Goal: Task Accomplishment & Management: Use online tool/utility

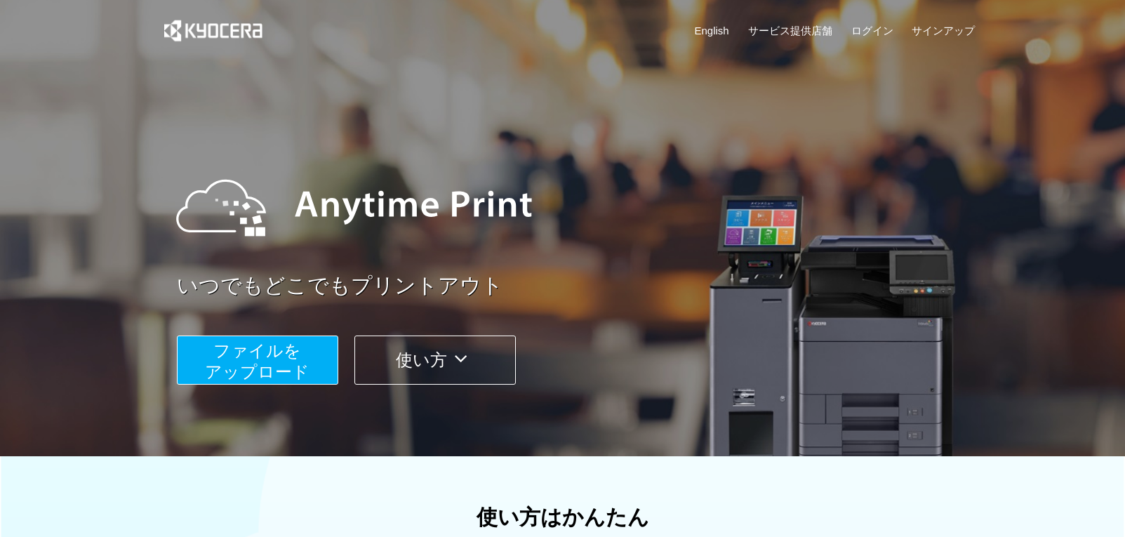
click at [284, 363] on span "ファイルを ​​アップロード" at bounding box center [257, 361] width 105 height 40
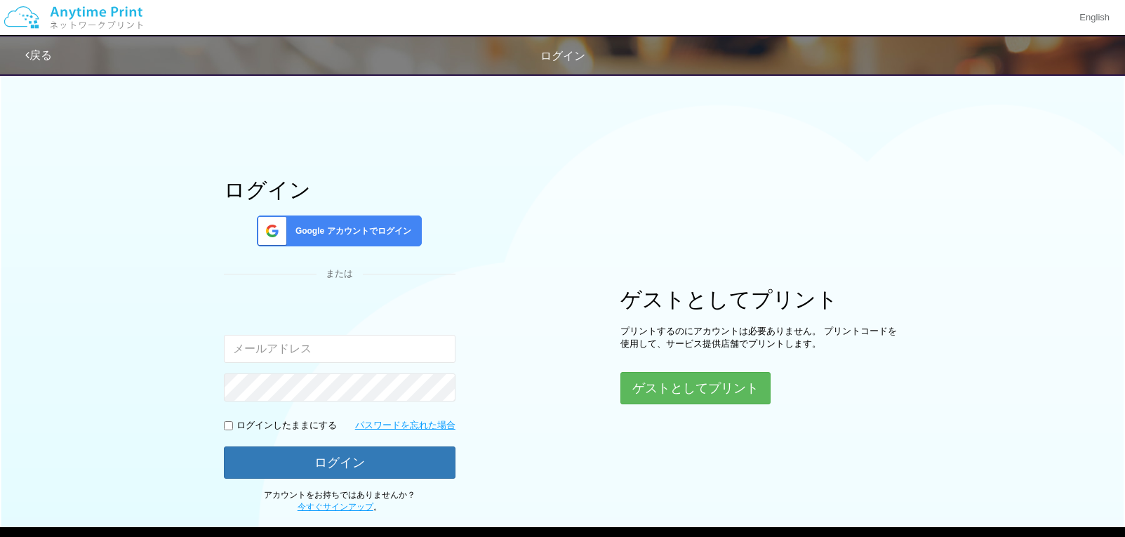
click at [339, 240] on div "Google アカウントでログイン" at bounding box center [339, 230] width 165 height 31
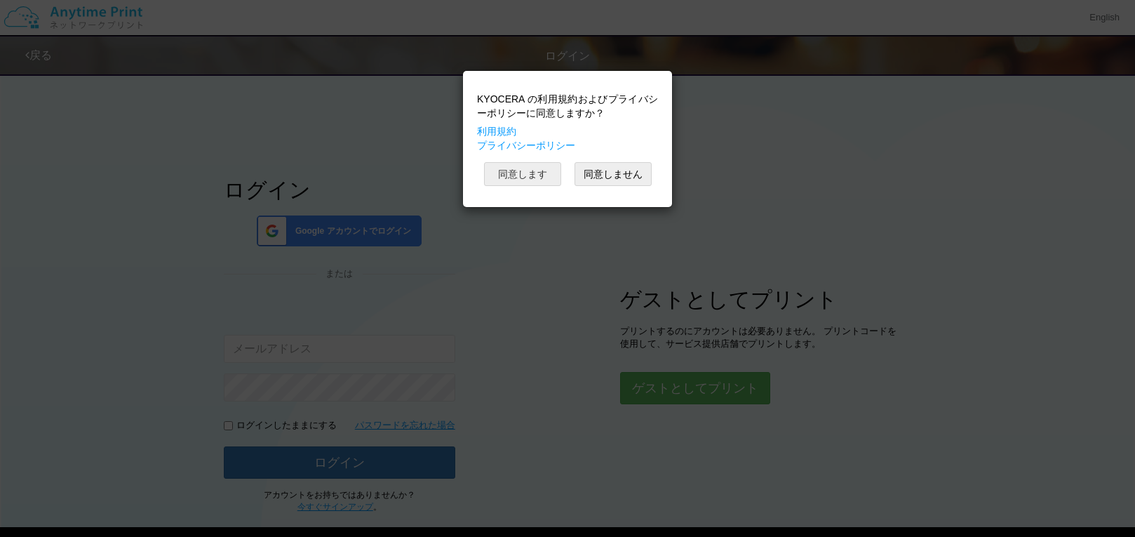
click at [531, 171] on button "同意します" at bounding box center [522, 174] width 77 height 24
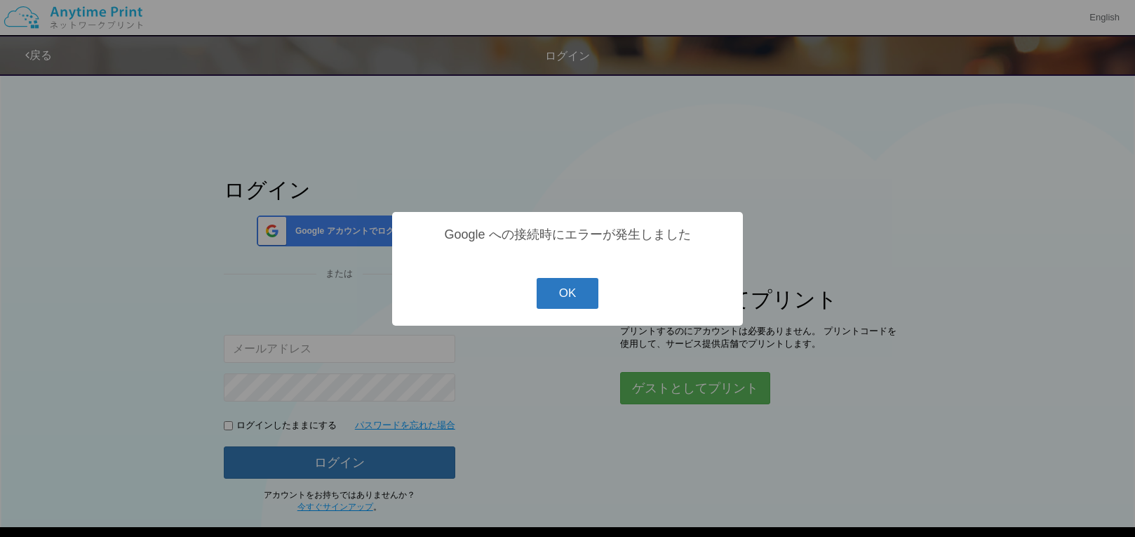
click at [576, 296] on button "OK" at bounding box center [568, 293] width 62 height 31
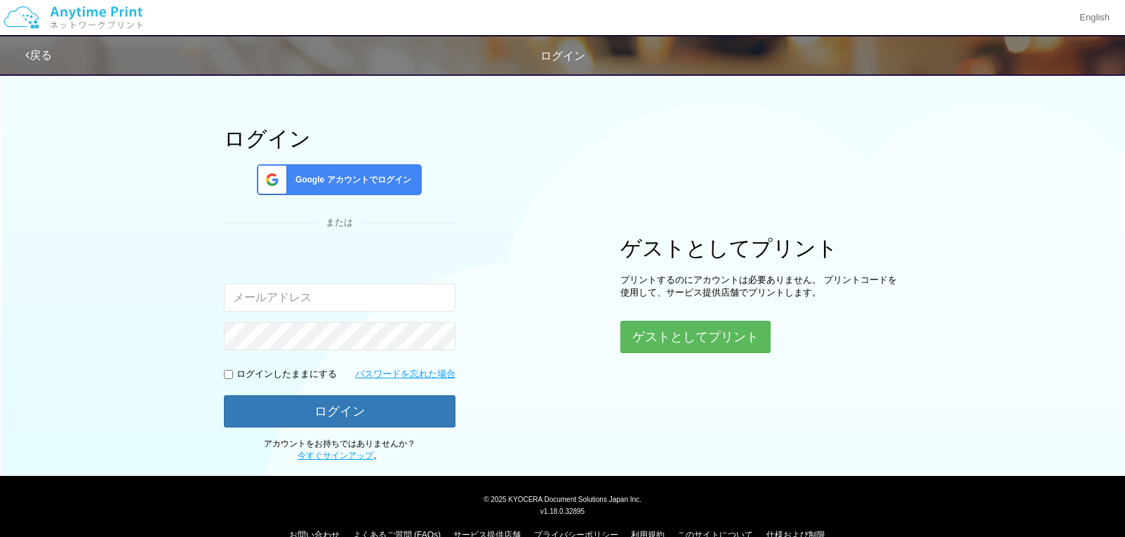
scroll to position [77, 0]
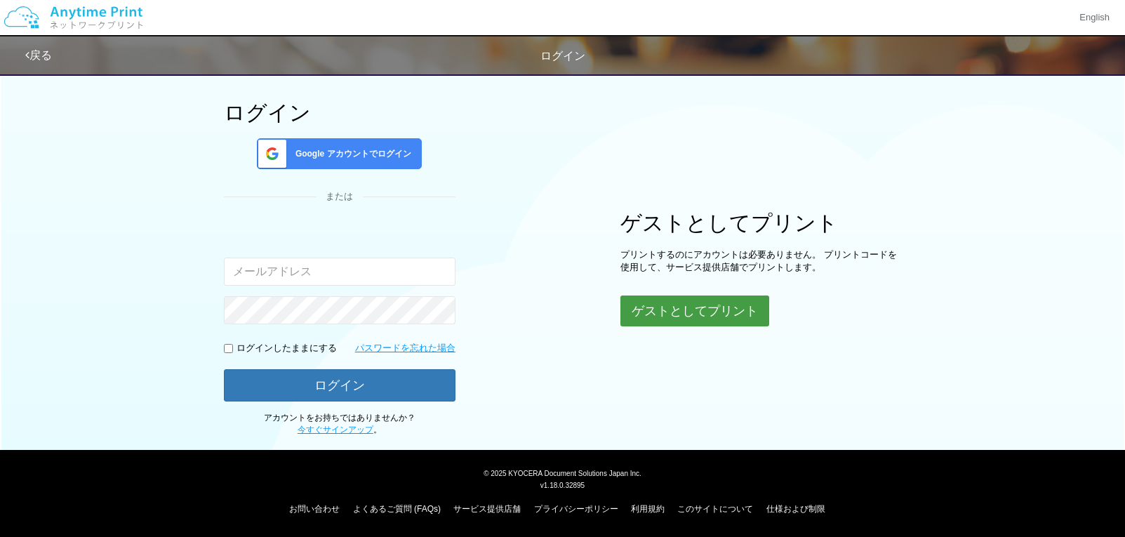
click at [674, 298] on button "ゲストとしてプリント" at bounding box center [694, 310] width 149 height 31
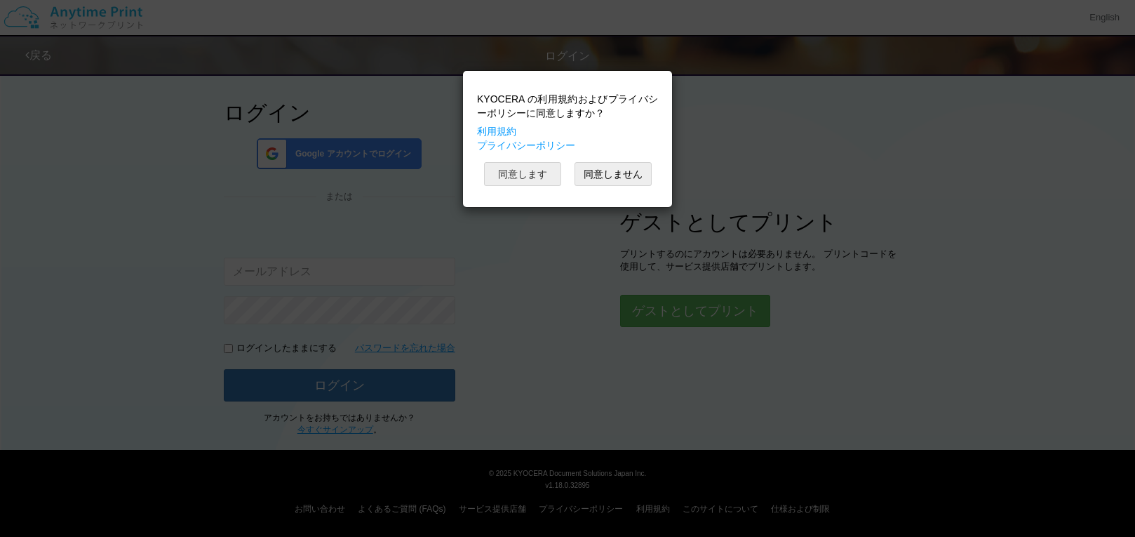
click at [519, 179] on button "同意します" at bounding box center [522, 174] width 77 height 24
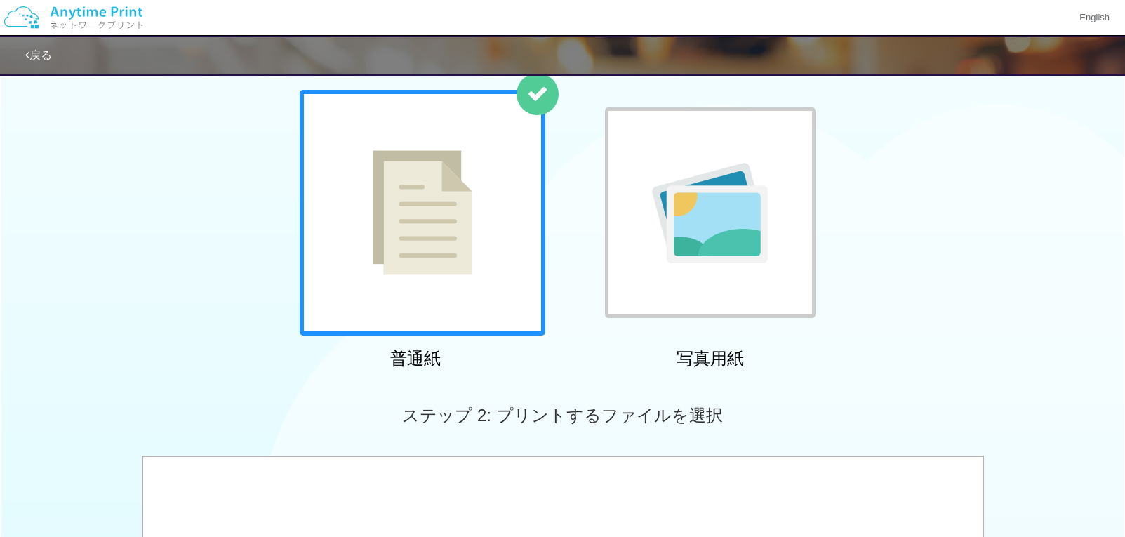
click at [427, 239] on img at bounding box center [423, 212] width 100 height 125
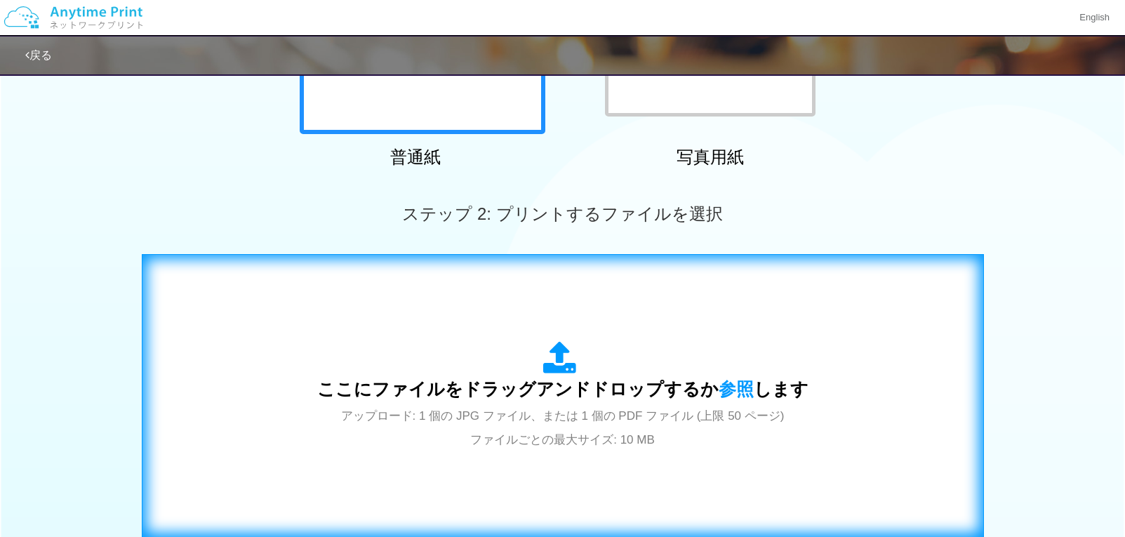
scroll to position [428, 0]
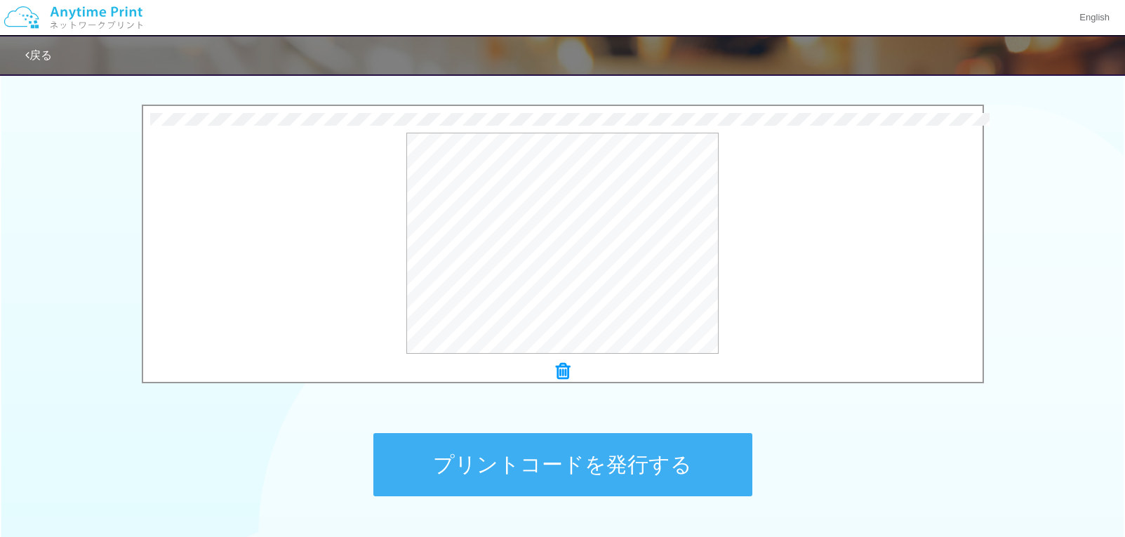
click at [839, 19] on div "English" at bounding box center [562, 18] width 1125 height 36
click at [582, 456] on button "プリントコードを発行する" at bounding box center [562, 464] width 379 height 63
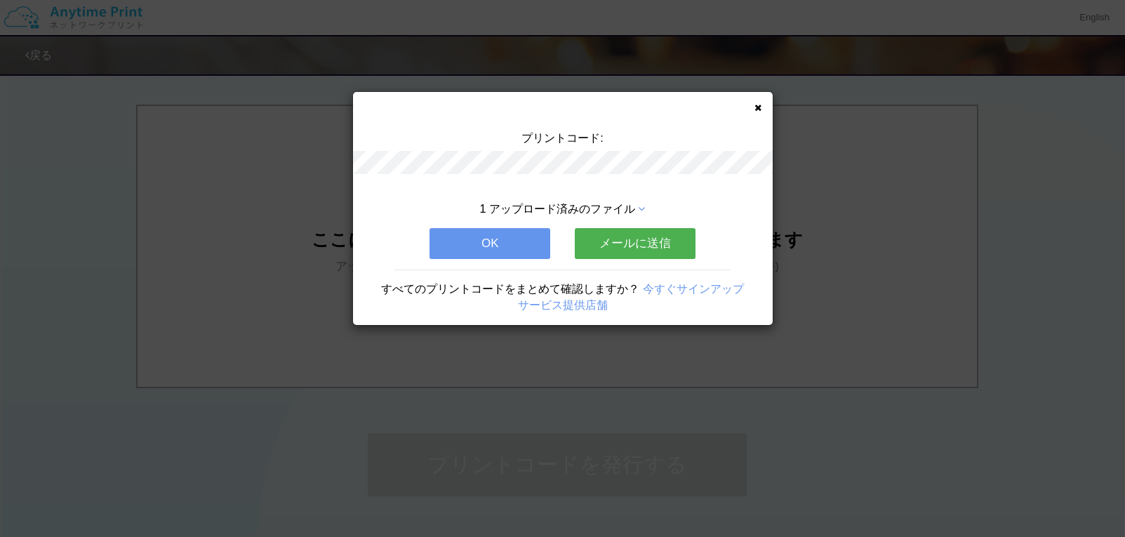
scroll to position [0, 0]
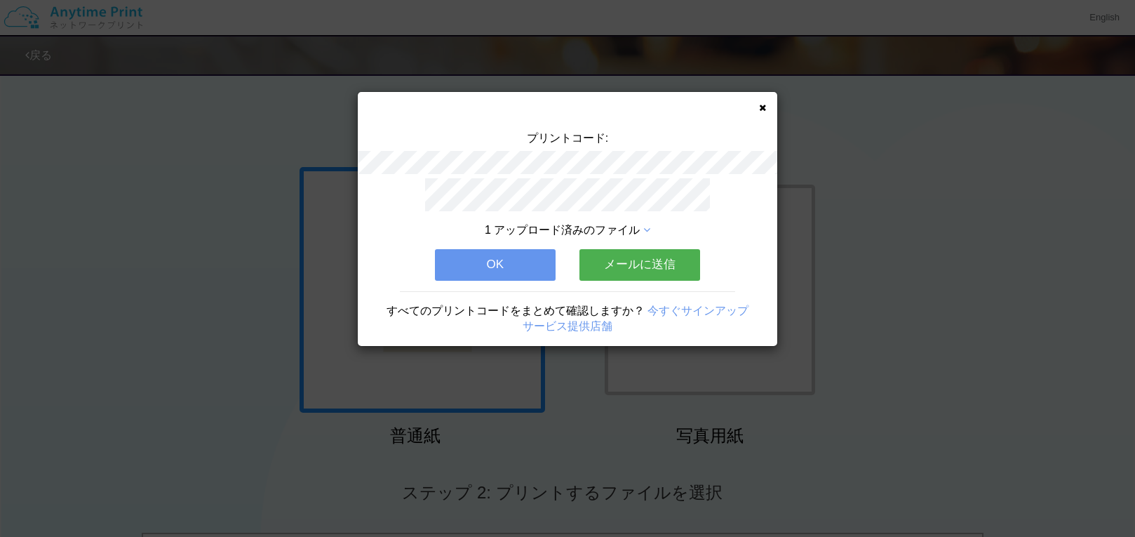
click at [533, 259] on button "OK" at bounding box center [495, 264] width 121 height 31
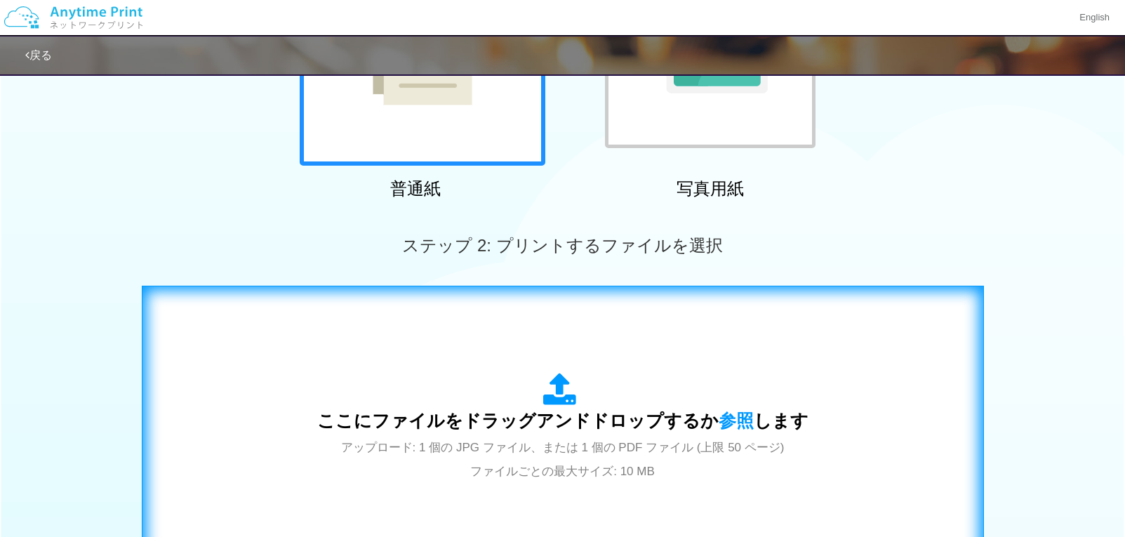
scroll to position [351, 0]
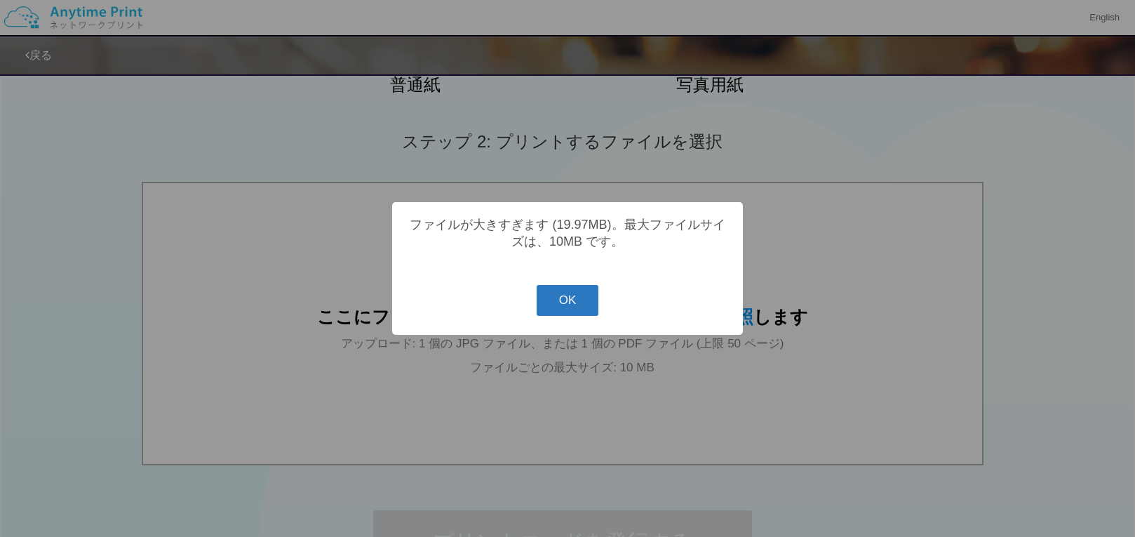
click at [560, 304] on button "OK" at bounding box center [568, 300] width 62 height 31
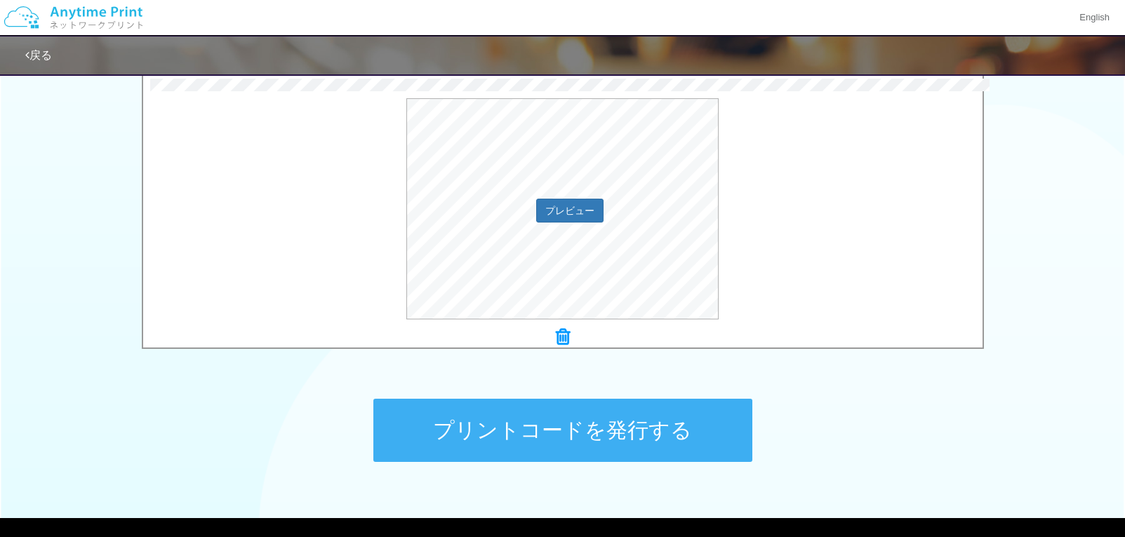
scroll to position [530, 0]
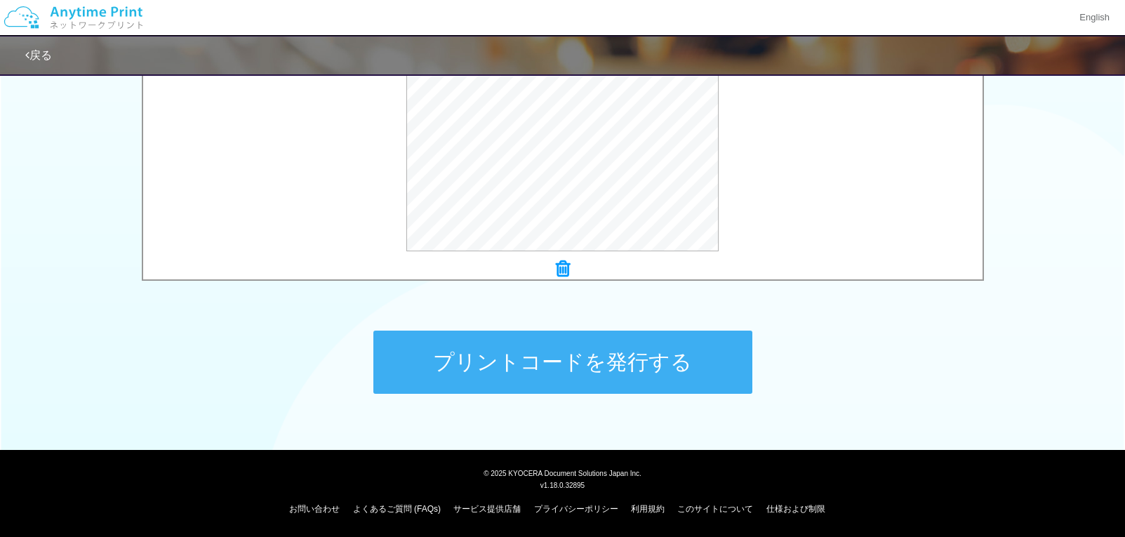
click at [682, 362] on button "プリントコードを発行する" at bounding box center [562, 361] width 379 height 63
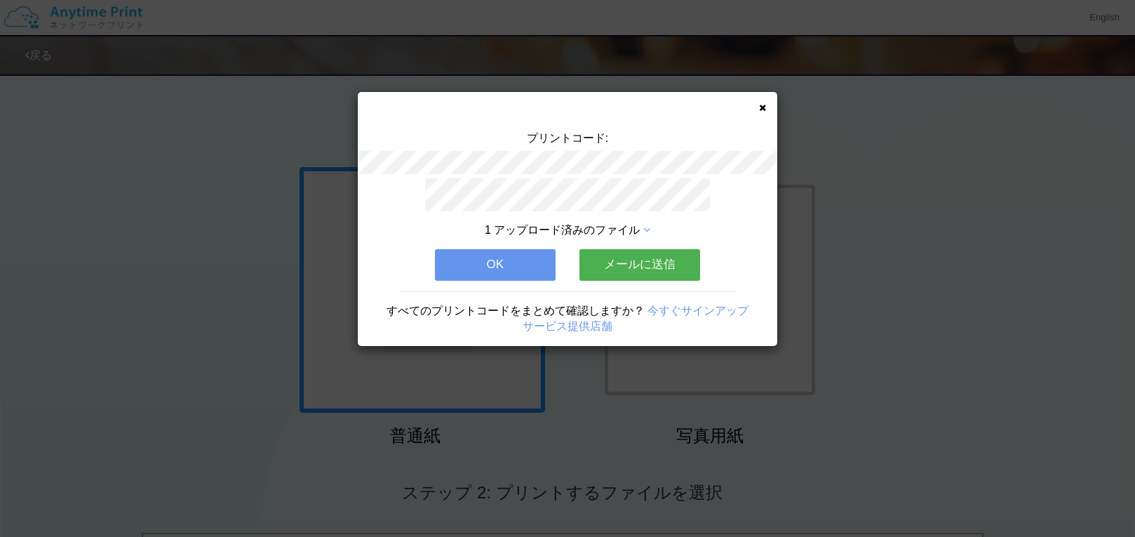
drag, startPoint x: 506, startPoint y: 259, endPoint x: 480, endPoint y: 267, distance: 27.3
click at [505, 260] on button "OK" at bounding box center [495, 264] width 121 height 31
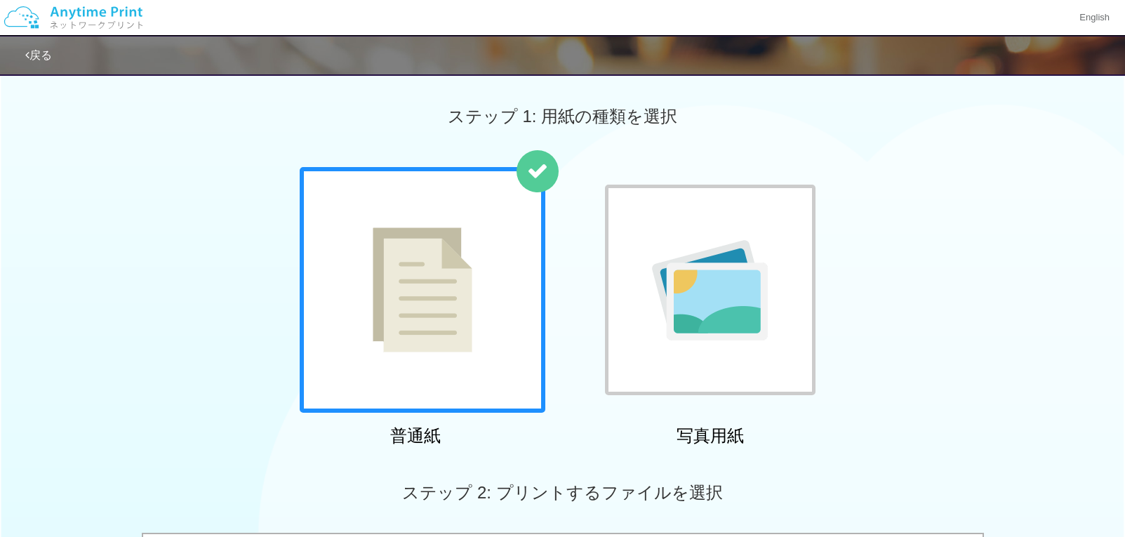
drag, startPoint x: 236, startPoint y: 233, endPoint x: 263, endPoint y: 243, distance: 29.1
click at [241, 233] on div "普通紙 写真用紙" at bounding box center [562, 309] width 1125 height 285
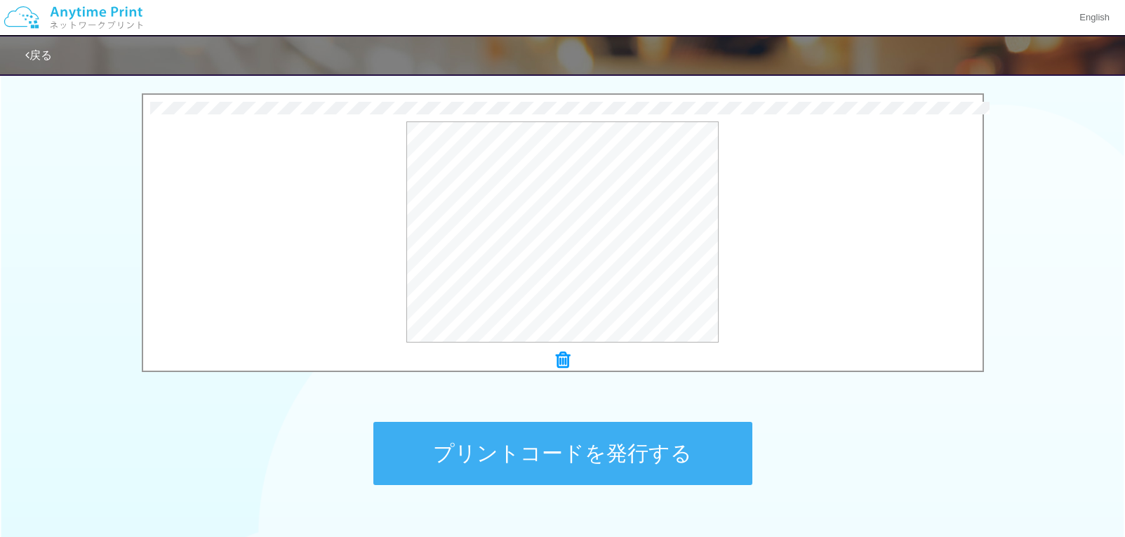
scroll to position [530, 0]
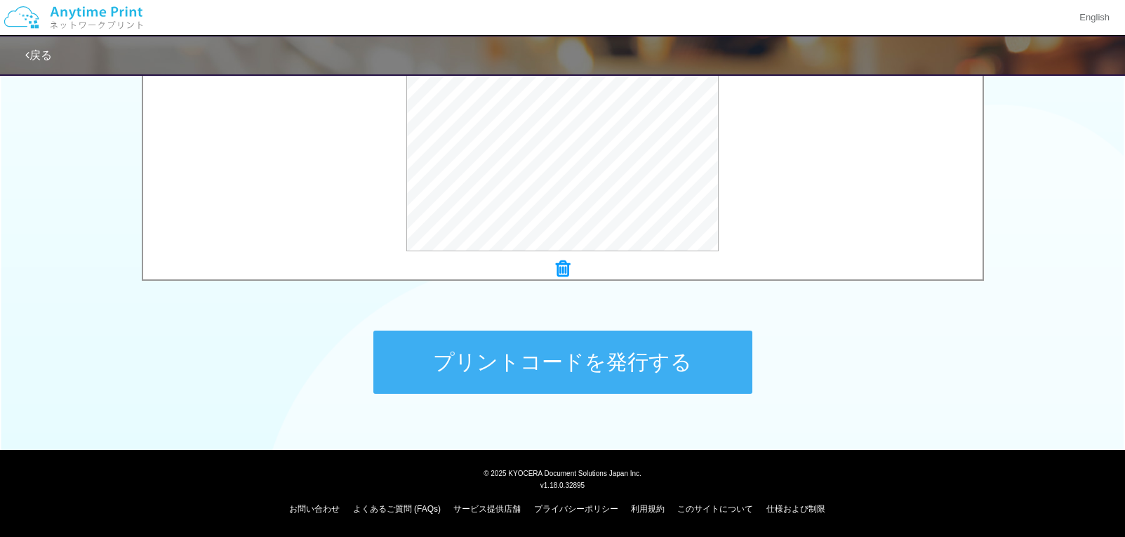
click at [606, 368] on button "プリントコードを発行する" at bounding box center [562, 361] width 379 height 63
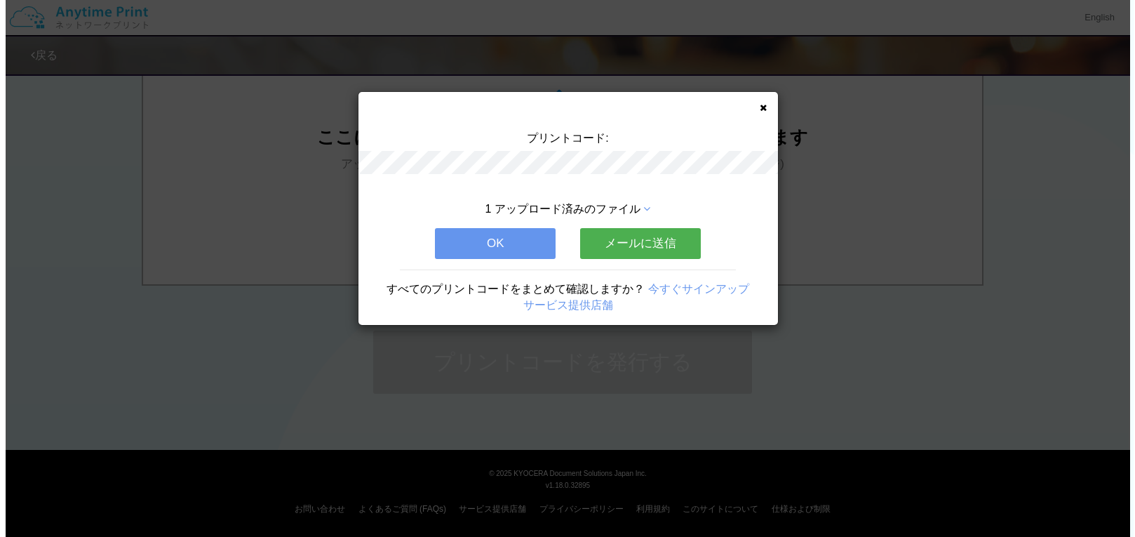
scroll to position [0, 0]
